Goal: Task Accomplishment & Management: Manage account settings

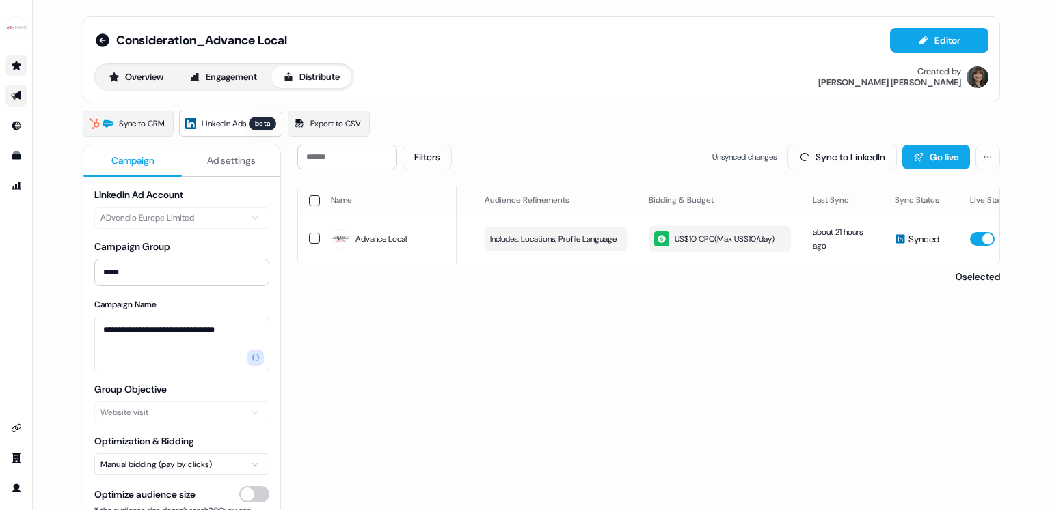
click at [23, 65] on link "Go to prospects" at bounding box center [16, 66] width 22 height 22
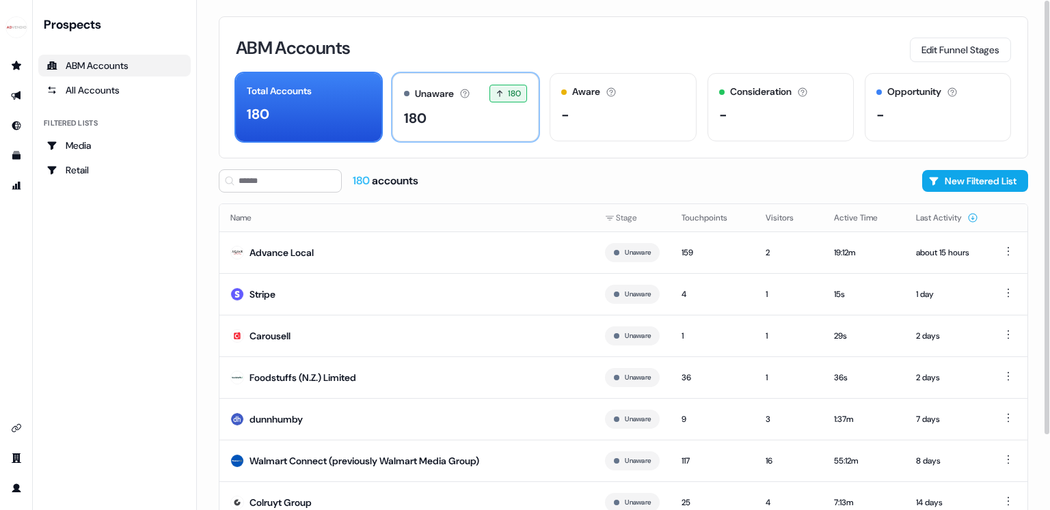
click at [467, 118] on div "180" at bounding box center [465, 118] width 123 height 20
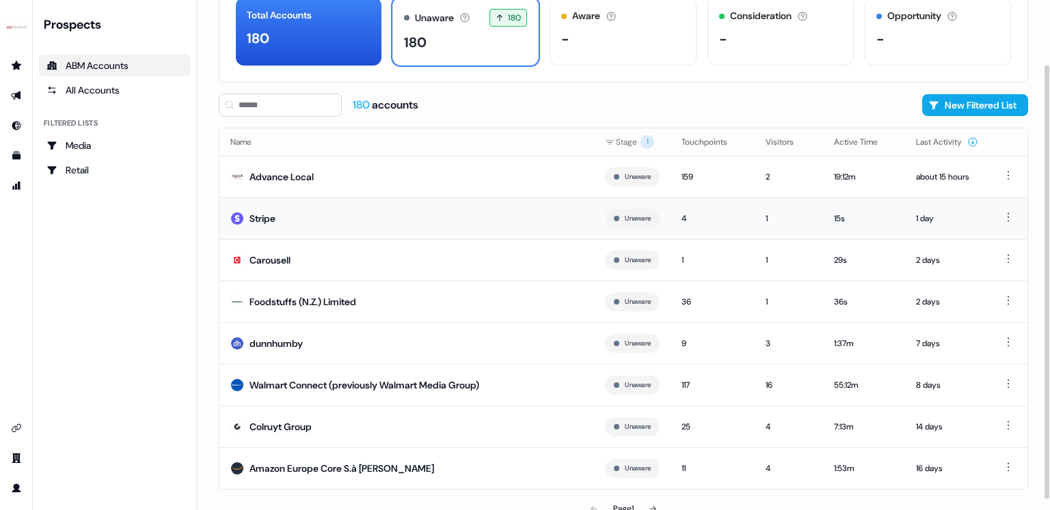
scroll to position [88, 0]
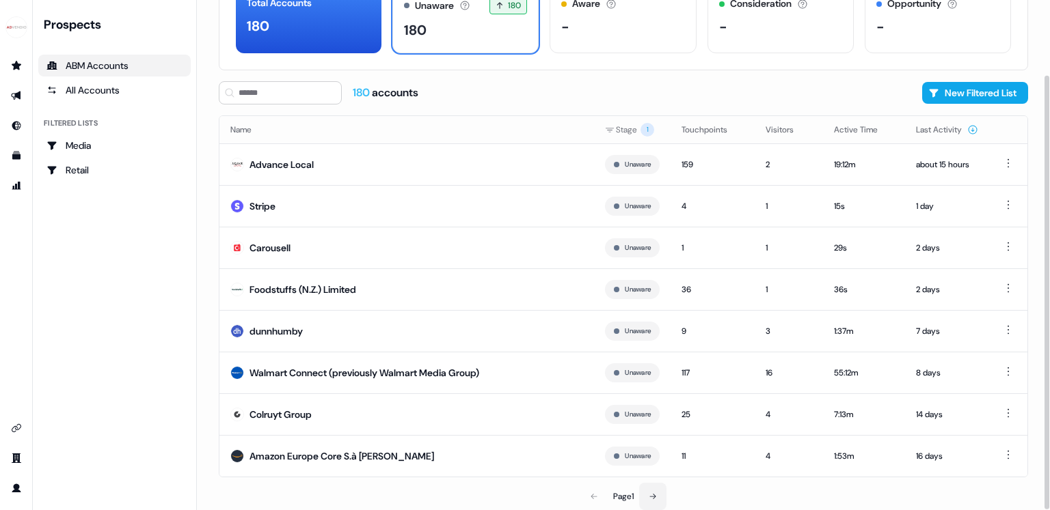
click at [657, 497] on icon at bounding box center [652, 497] width 8 height 8
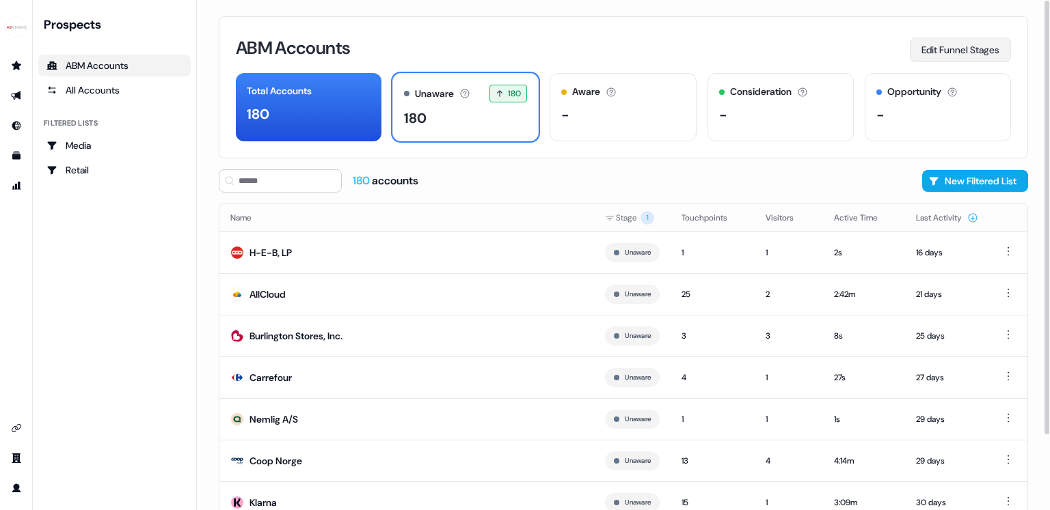
click at [985, 44] on button "Edit Funnel Stages" at bounding box center [959, 50] width 101 height 25
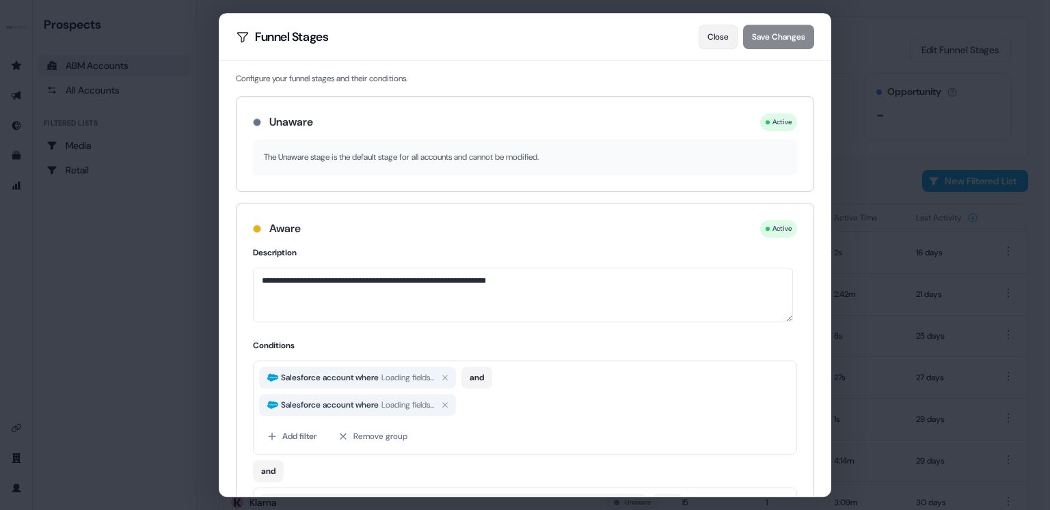
click at [706, 41] on button "Close" at bounding box center [717, 37] width 39 height 25
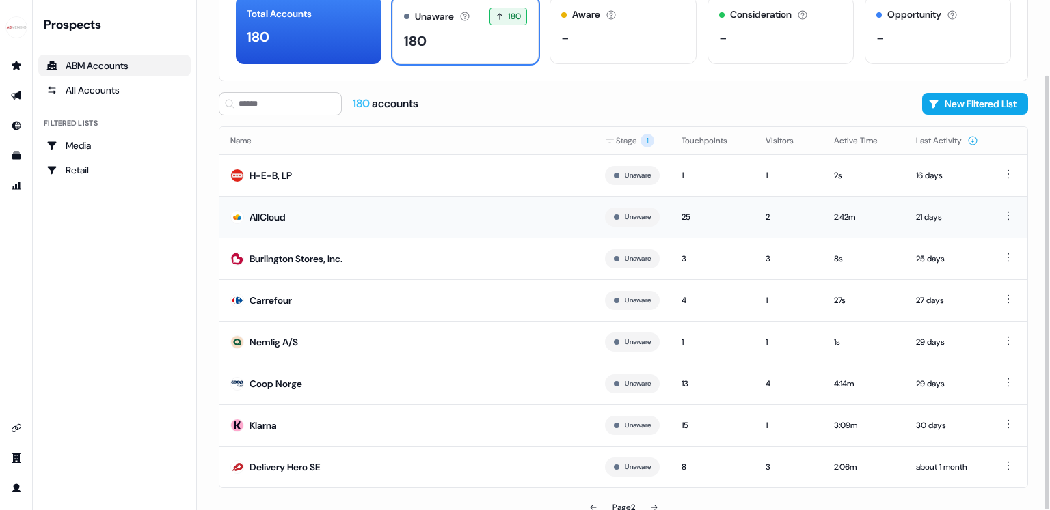
scroll to position [88, 0]
